Goal: Find specific page/section: Find specific page/section

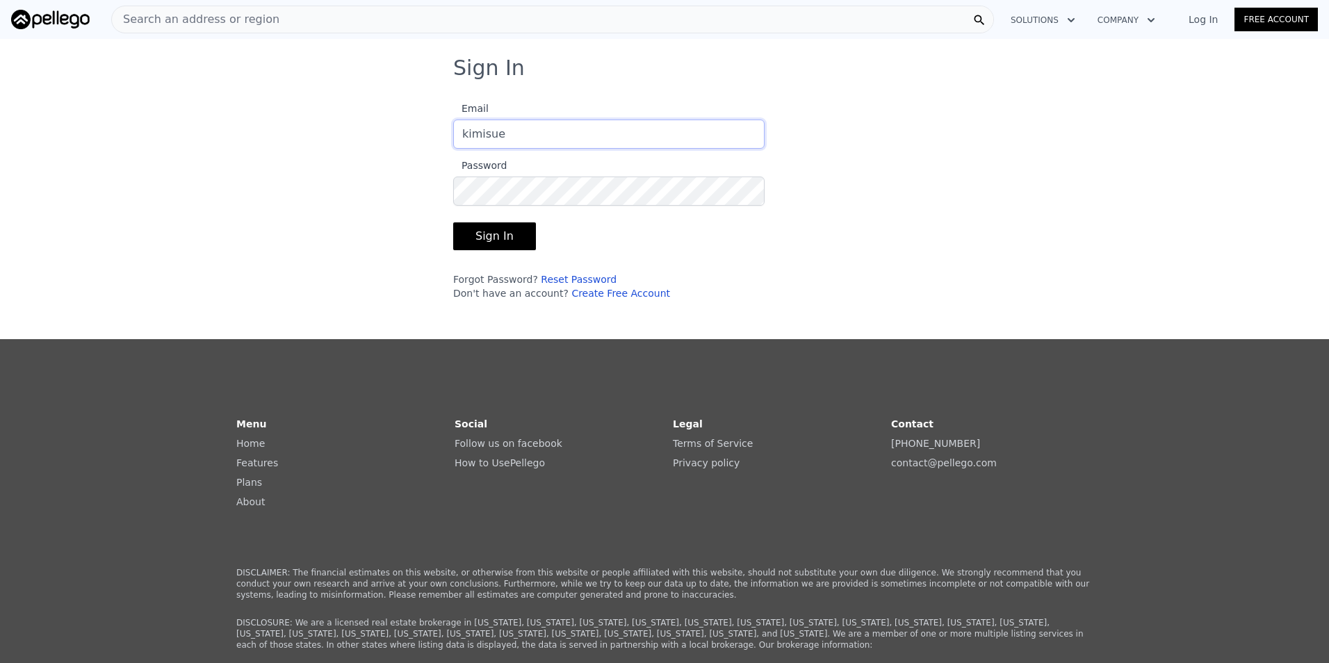
type input "[EMAIL_ADDRESS][PERSON_NAME][DOMAIN_NAME]"
click at [473, 240] on button "Sign In" at bounding box center [494, 236] width 83 height 28
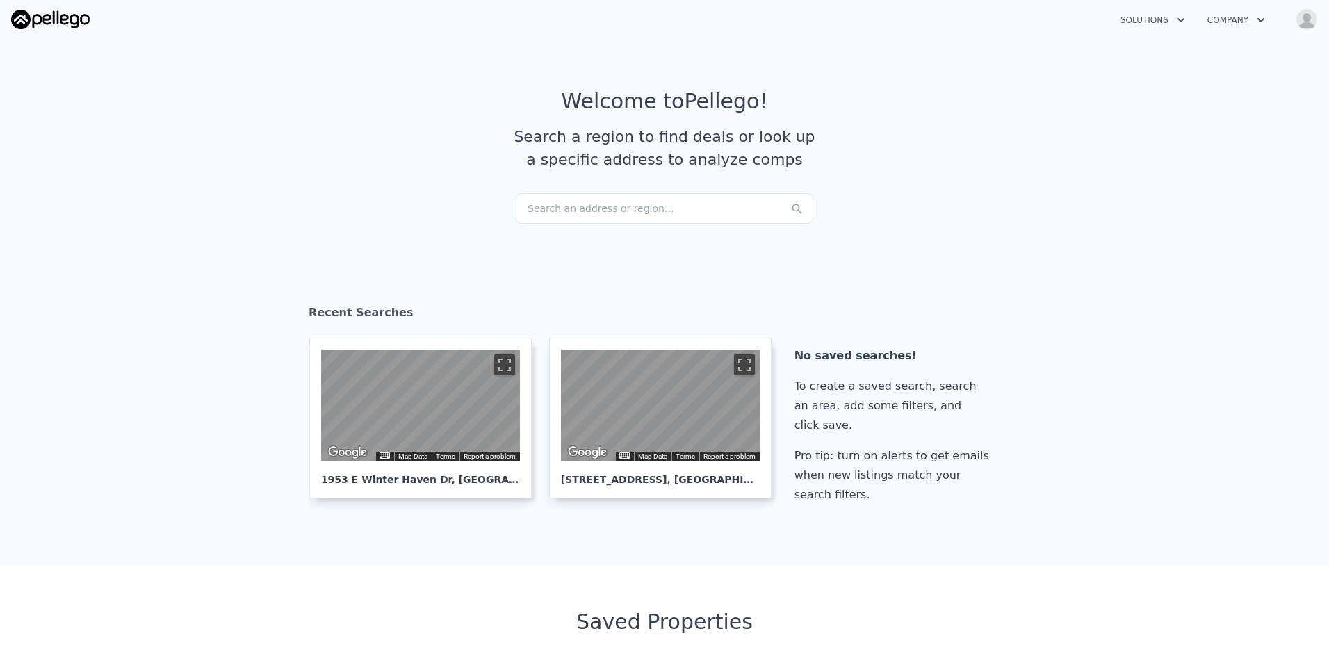
click at [551, 209] on div "Search an address or region..." at bounding box center [665, 208] width 298 height 31
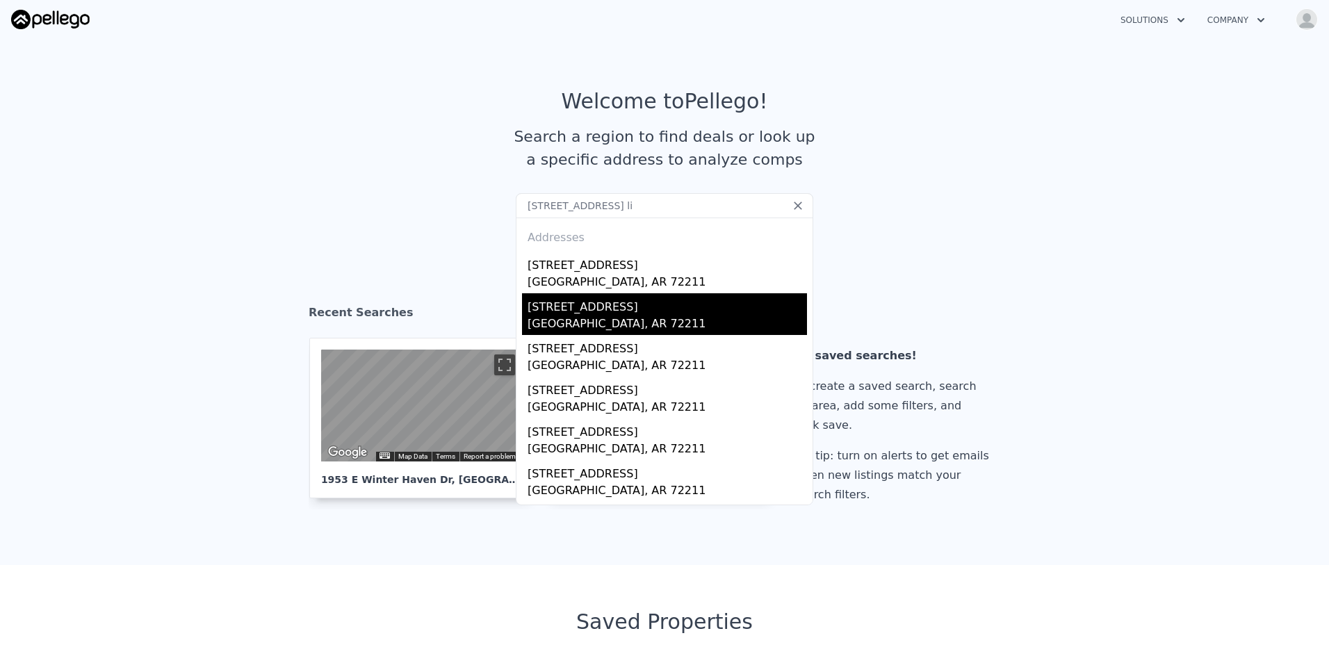
type input "[STREET_ADDRESS] li"
click at [539, 314] on div "[STREET_ADDRESS]" at bounding box center [667, 304] width 279 height 22
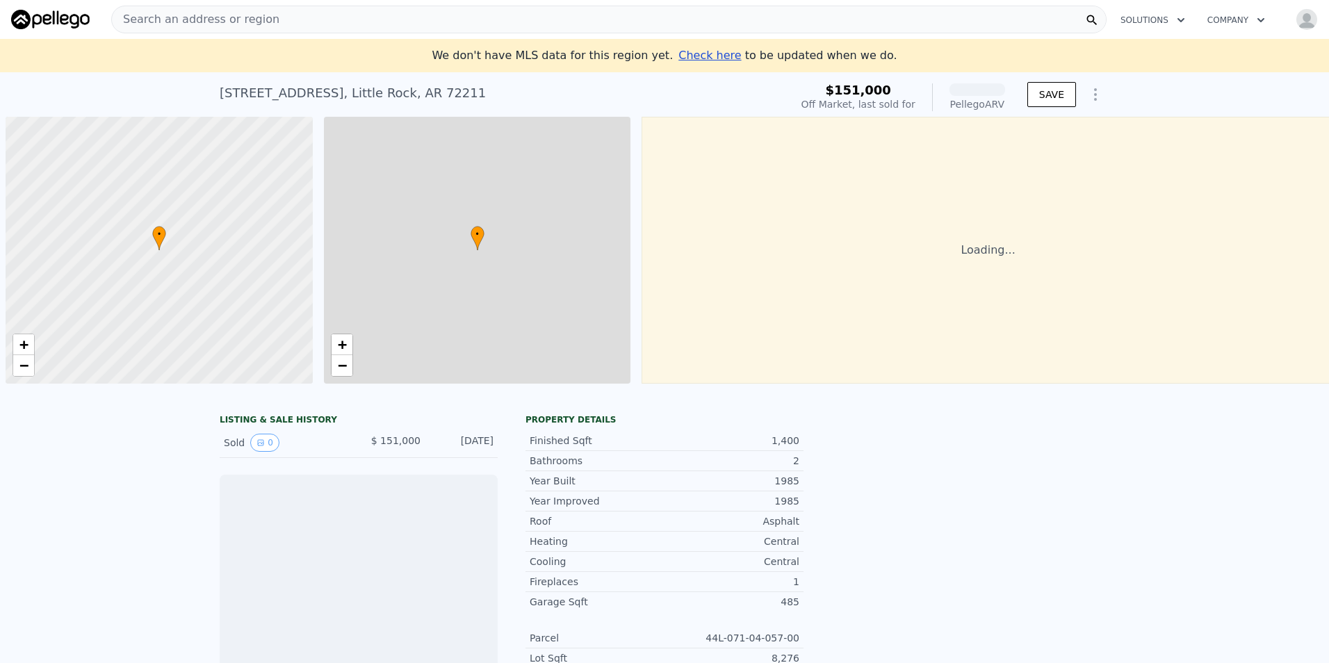
scroll to position [0, 6]
